Goal: Information Seeking & Learning: Learn about a topic

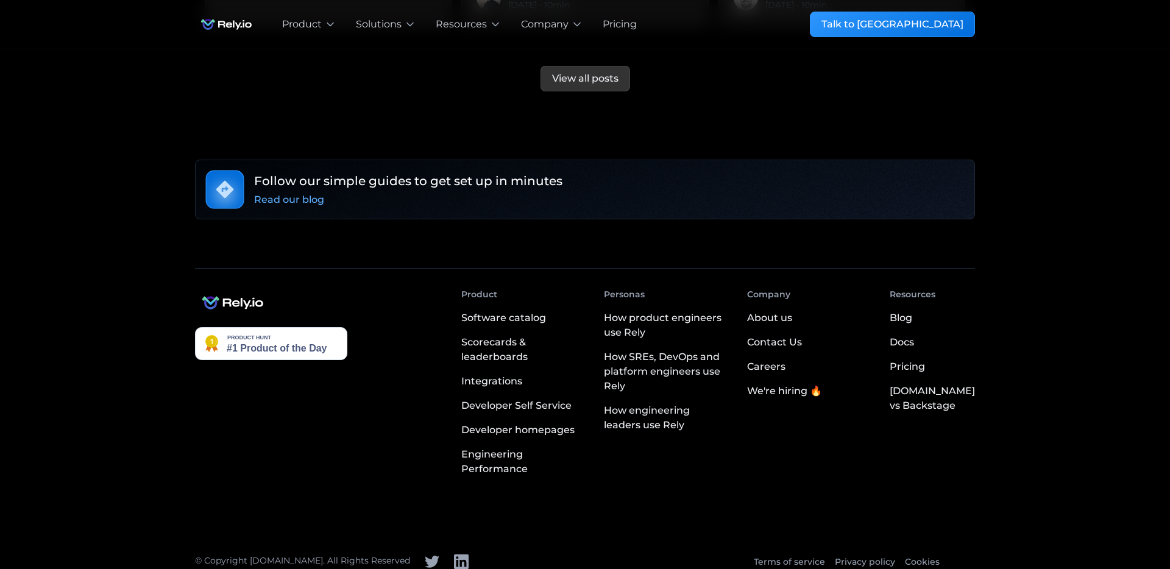
scroll to position [4089, 0]
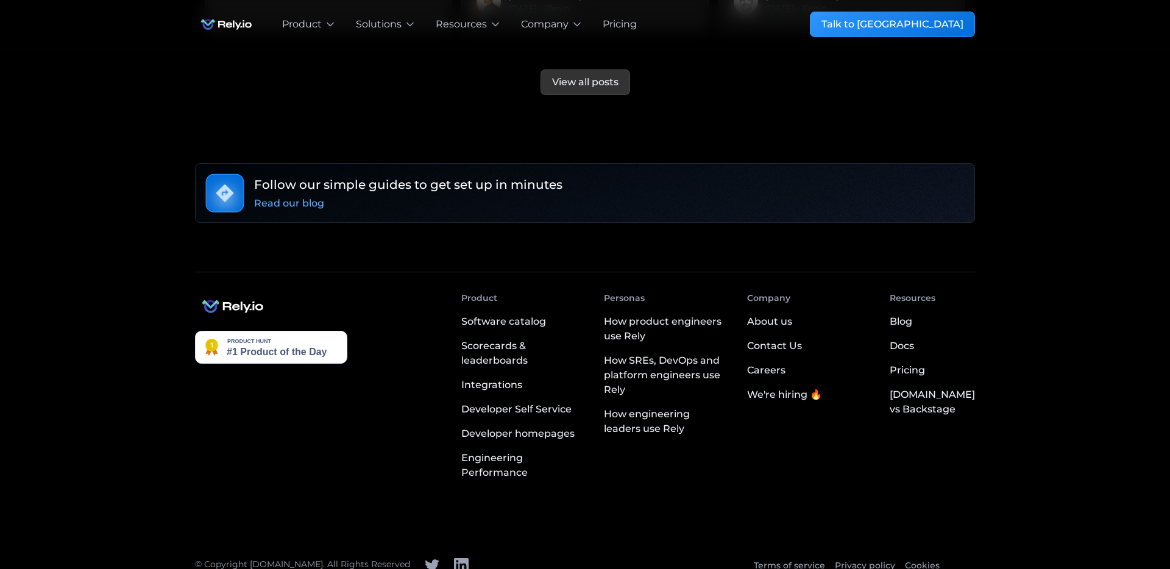
click at [230, 25] on img "home" at bounding box center [226, 24] width 63 height 24
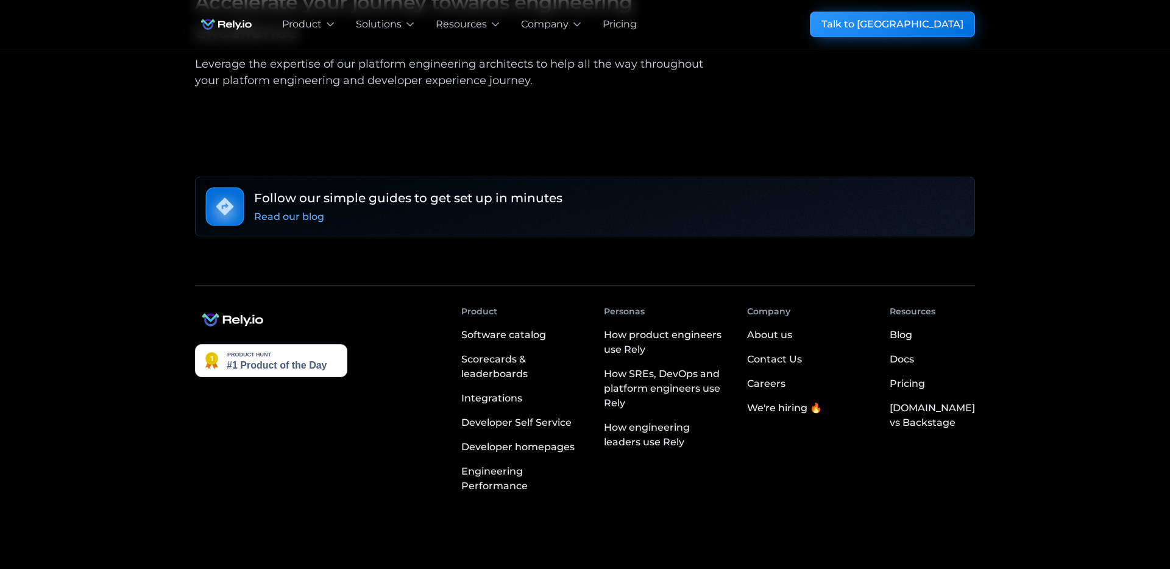
scroll to position [2156, 0]
